Goal: Information Seeking & Learning: Learn about a topic

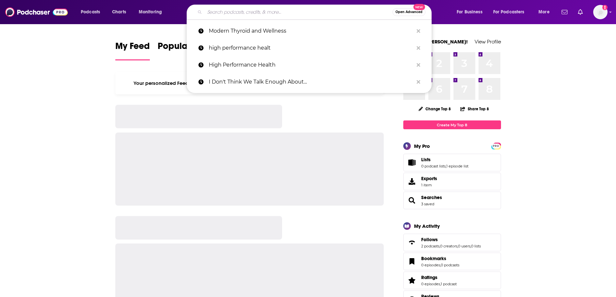
click at [246, 15] on input "Search podcasts, credits, & more..." at bounding box center [299, 12] width 188 height 10
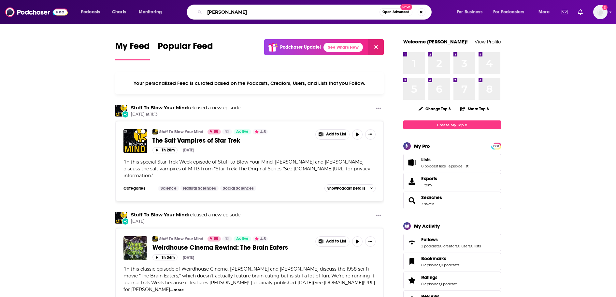
type input "[PERSON_NAME]"
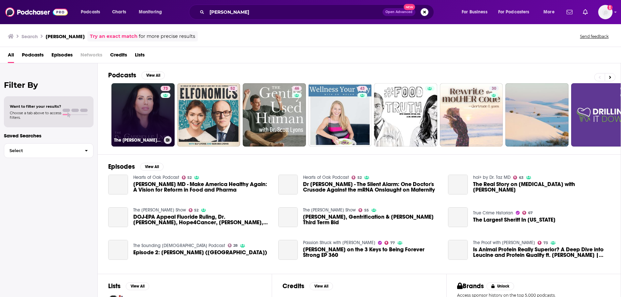
click at [137, 109] on link "73 The [PERSON_NAME] Show" at bounding box center [142, 114] width 63 height 63
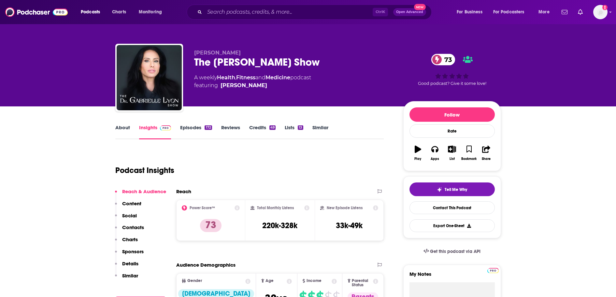
click at [237, 208] on icon at bounding box center [237, 207] width 5 height 5
click at [319, 164] on div "Podcast Insights" at bounding box center [247, 166] width 264 height 33
